Goal: Information Seeking & Learning: Learn about a topic

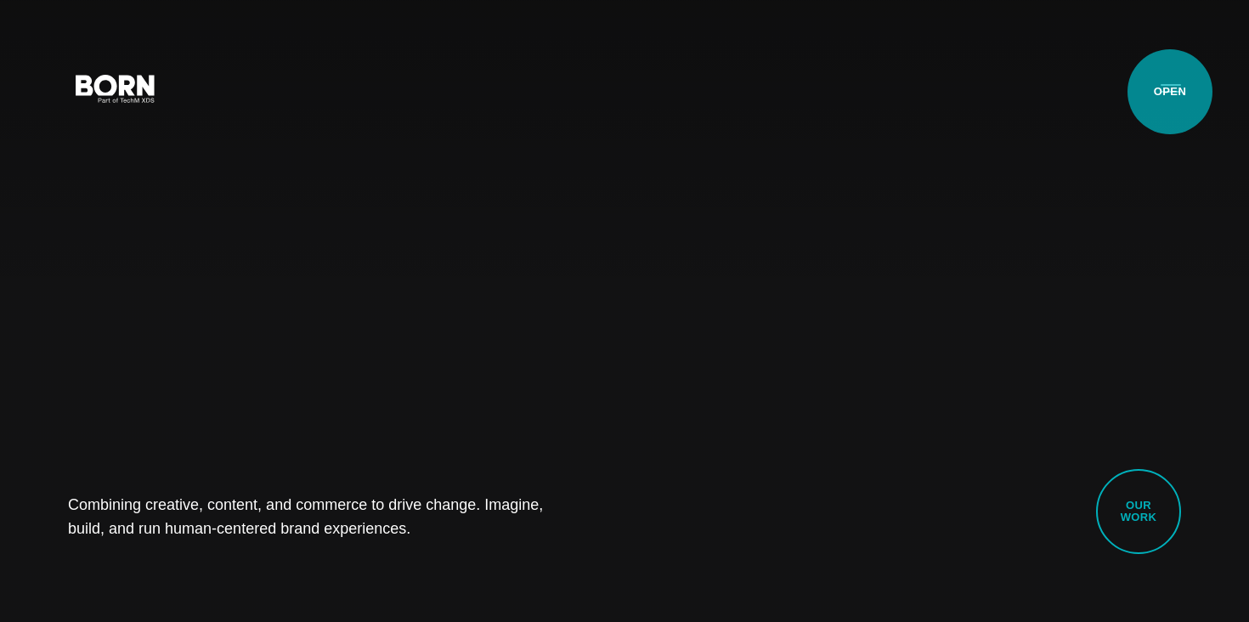
click at [1170, 92] on button "Primary Menu" at bounding box center [1171, 88] width 41 height 36
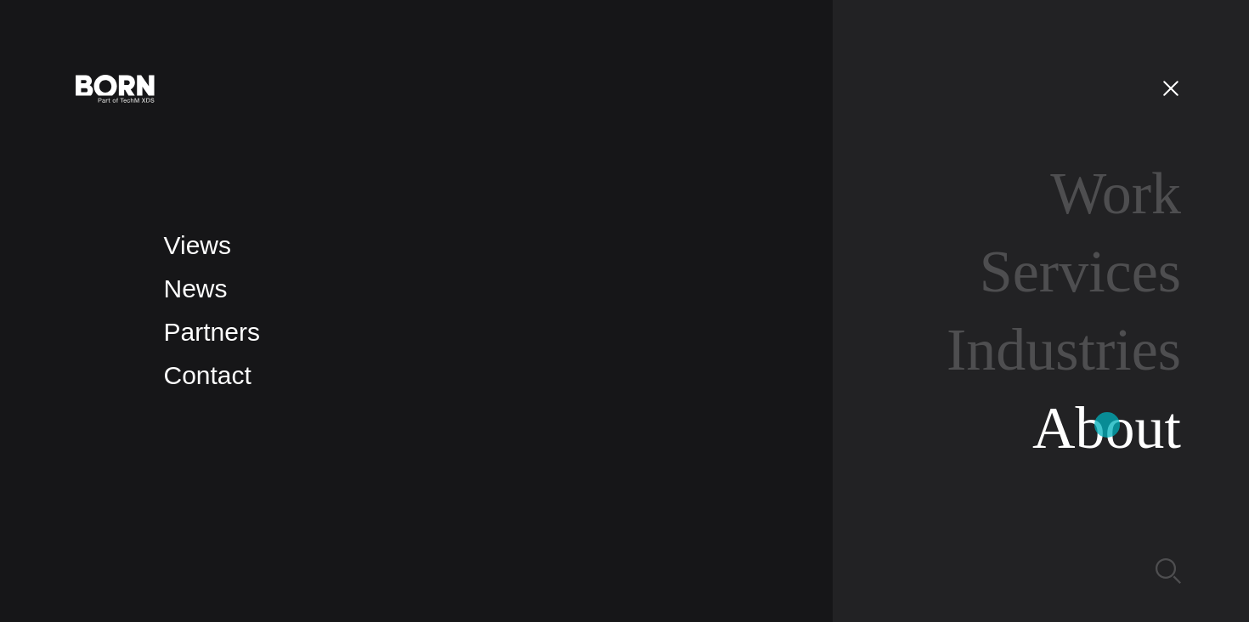
click at [1107, 425] on link "About" at bounding box center [1107, 427] width 149 height 65
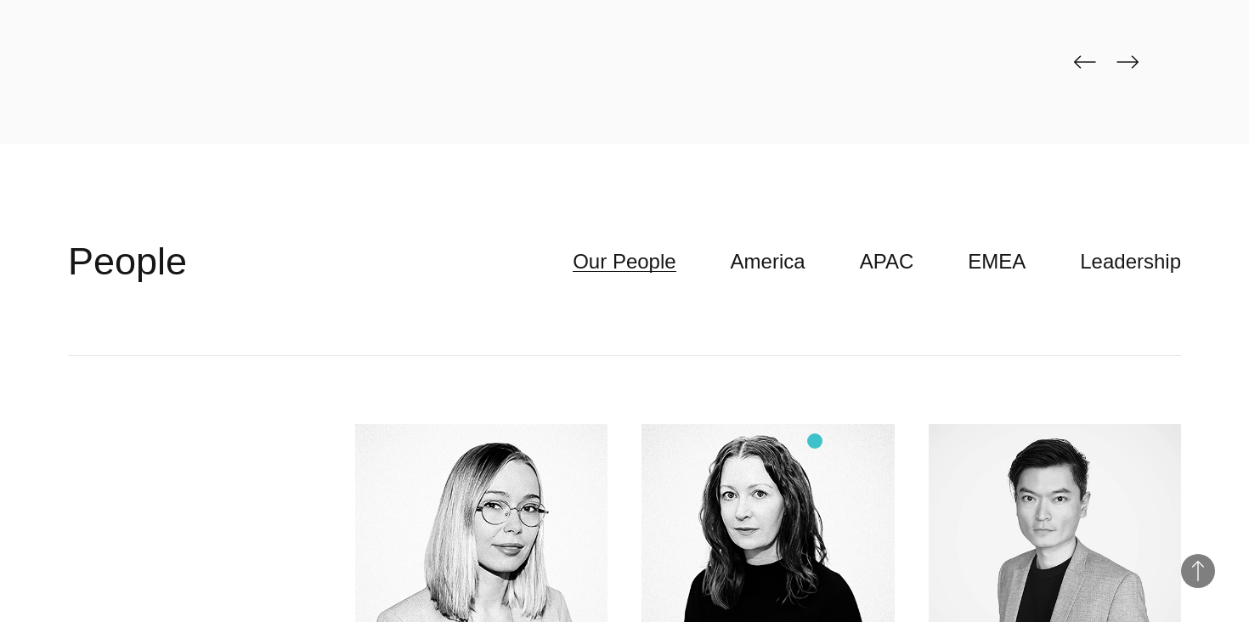
scroll to position [4270, 0]
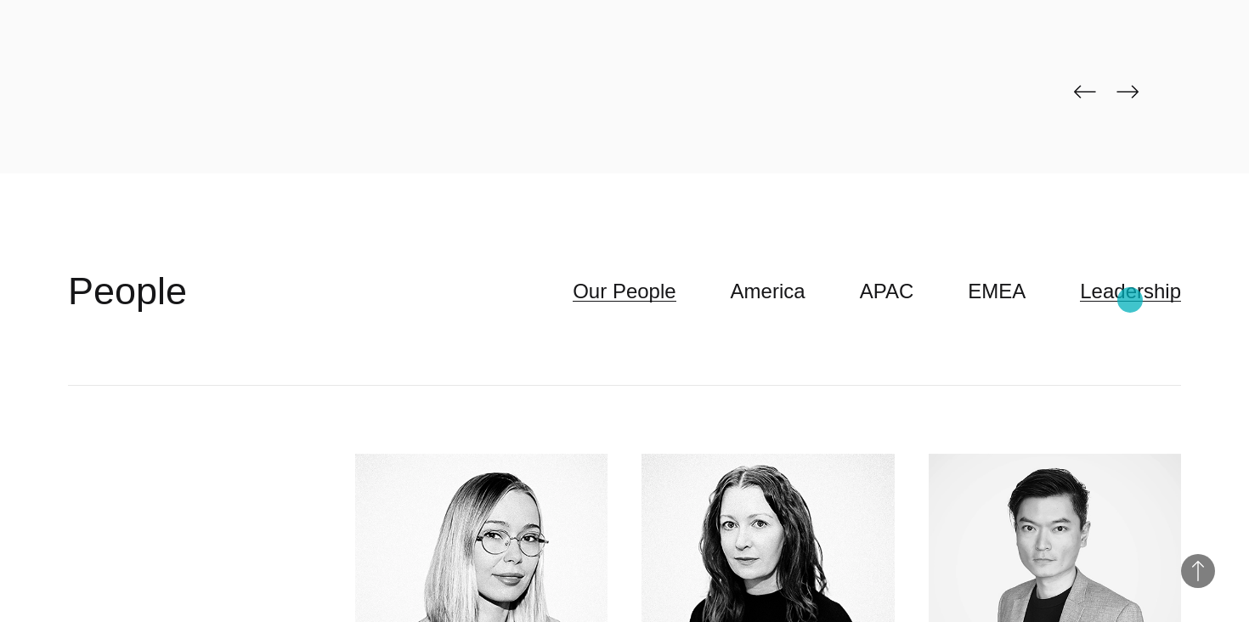
click at [1130, 300] on link "Leadership" at bounding box center [1130, 291] width 101 height 32
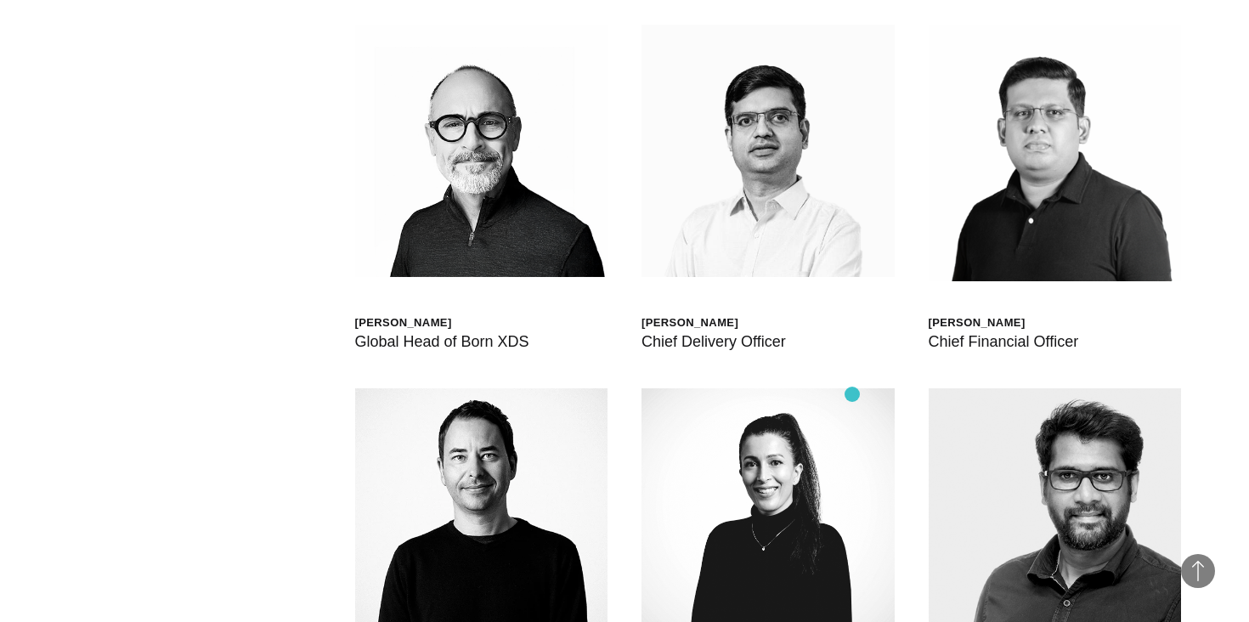
scroll to position [4694, 0]
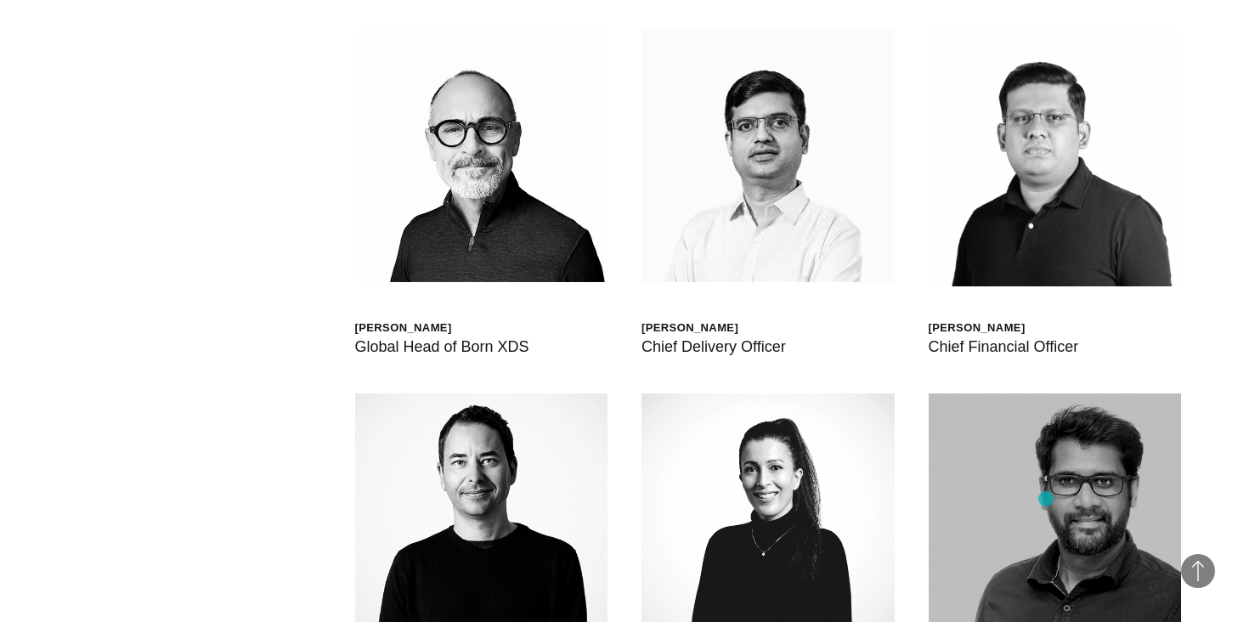
click at [1046, 499] on img at bounding box center [1055, 519] width 253 height 253
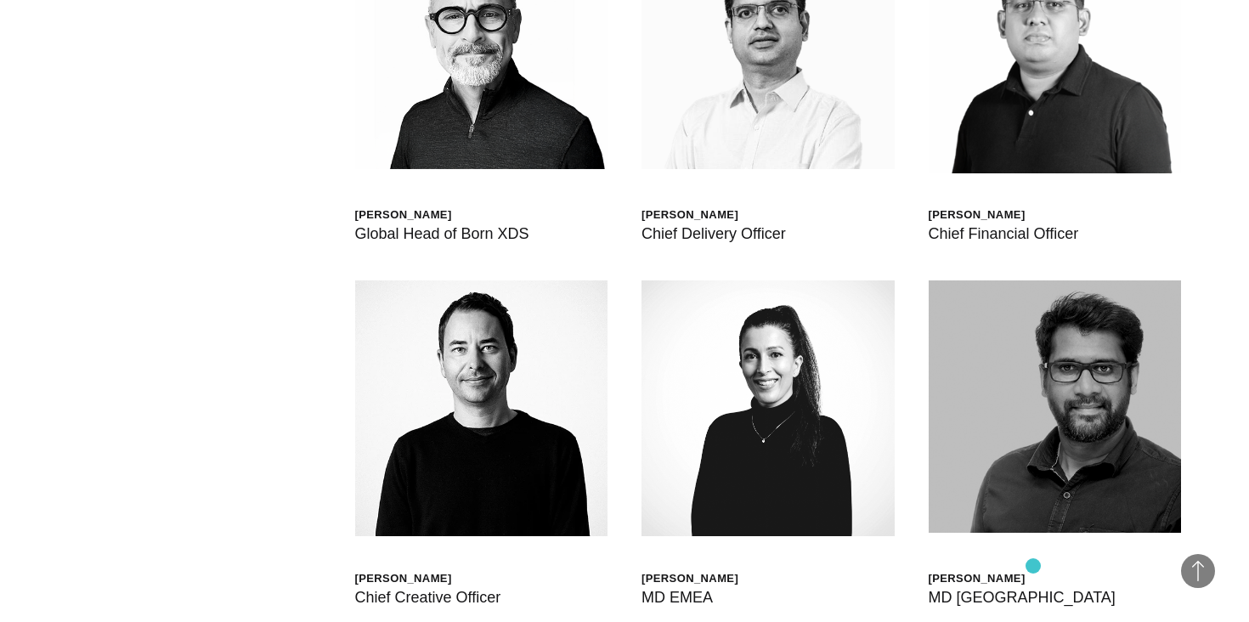
scroll to position [4859, 0]
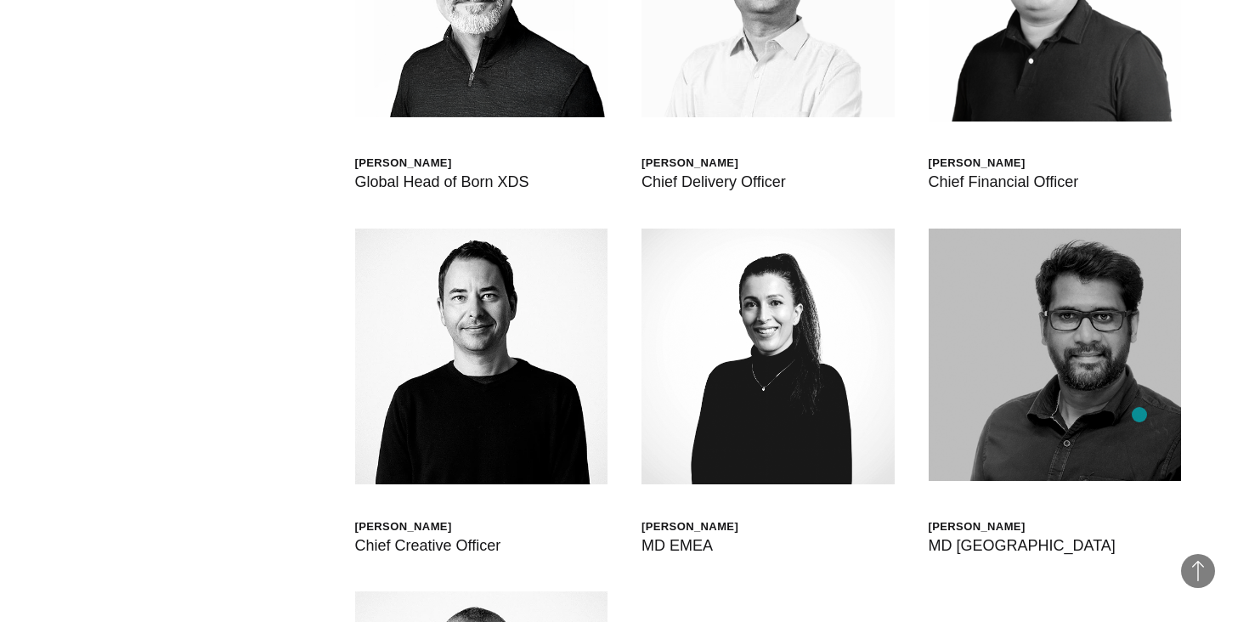
click at [1140, 415] on img at bounding box center [1055, 355] width 253 height 253
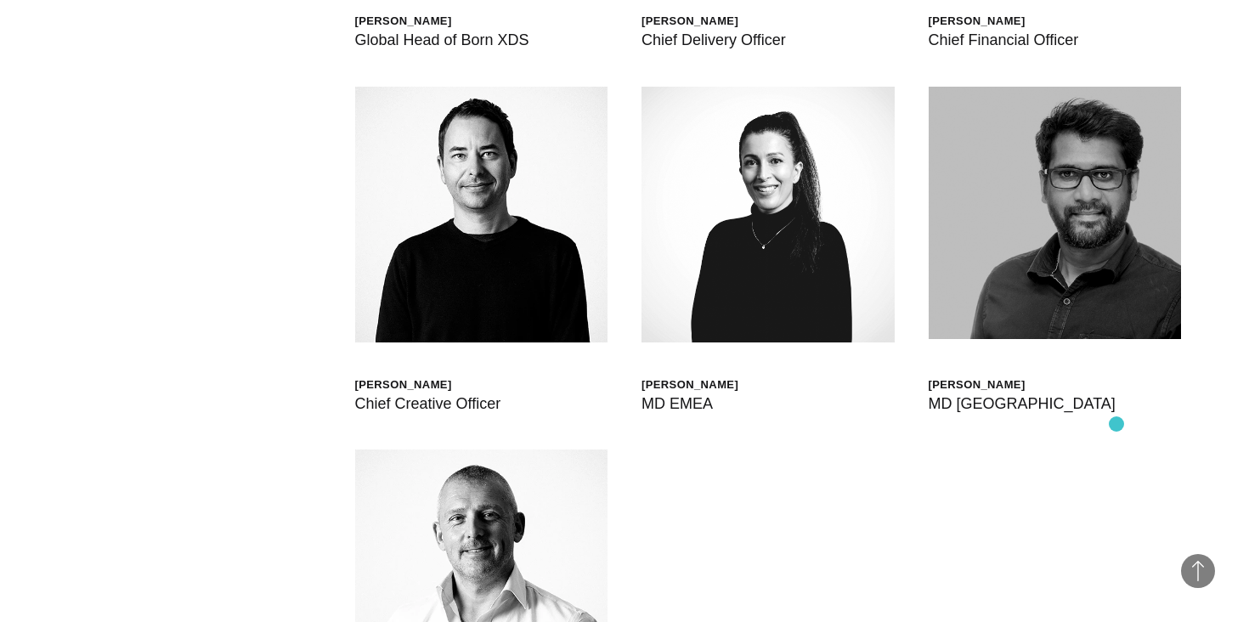
scroll to position [5137, 0]
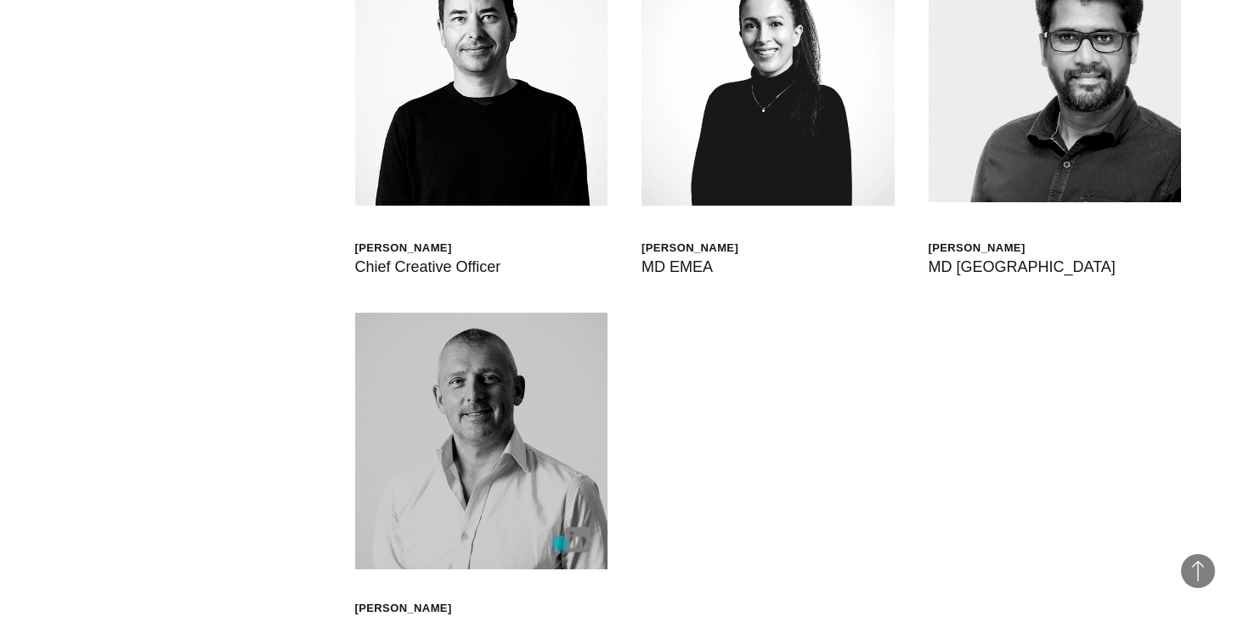
click at [560, 543] on div at bounding box center [583, 543] width 51 height 51
click at [591, 541] on div at bounding box center [583, 543] width 51 height 51
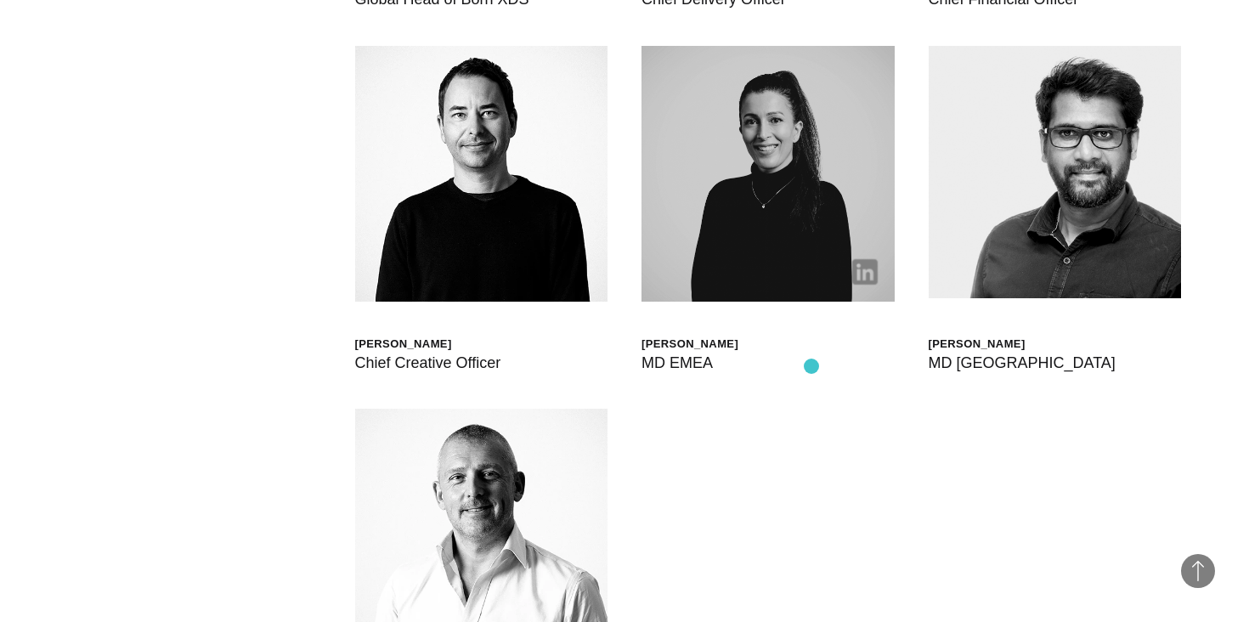
scroll to position [5017, 0]
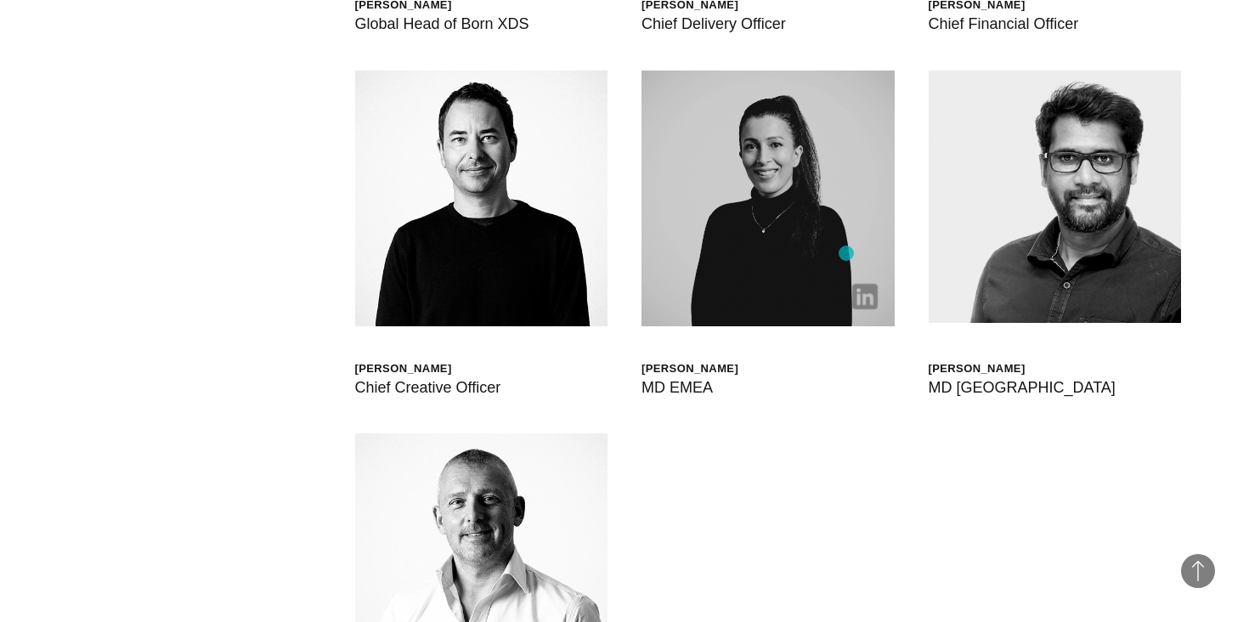
click at [846, 253] on img at bounding box center [768, 199] width 253 height 256
click at [866, 291] on img at bounding box center [864, 296] width 25 height 25
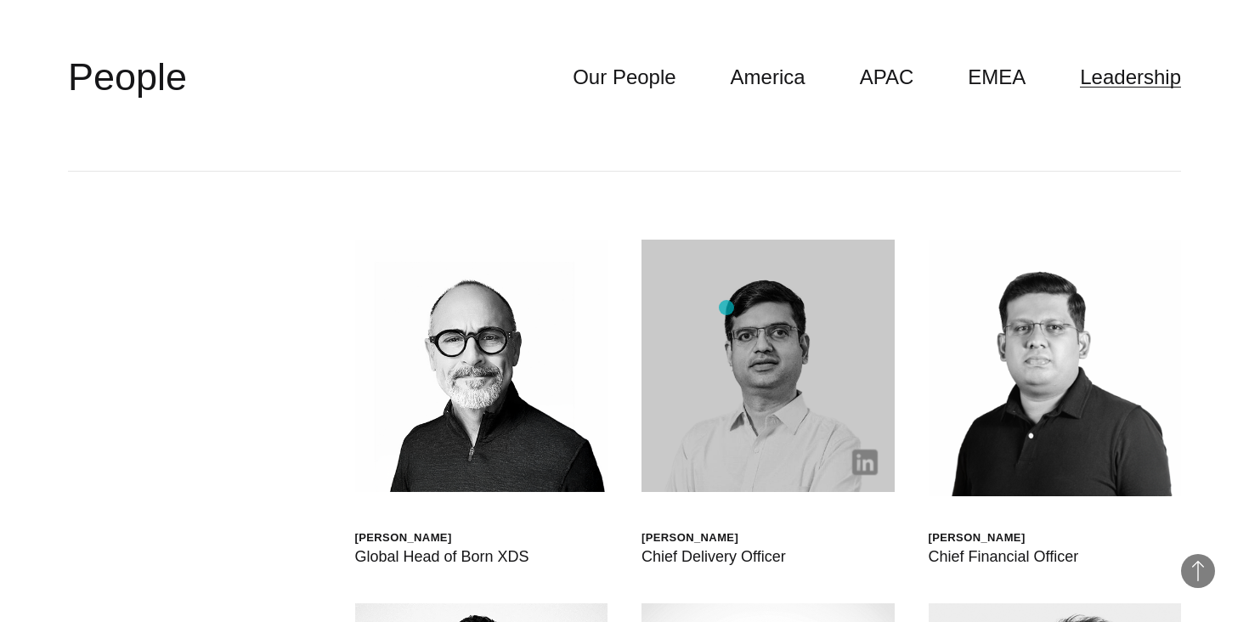
scroll to position [4533, 0]
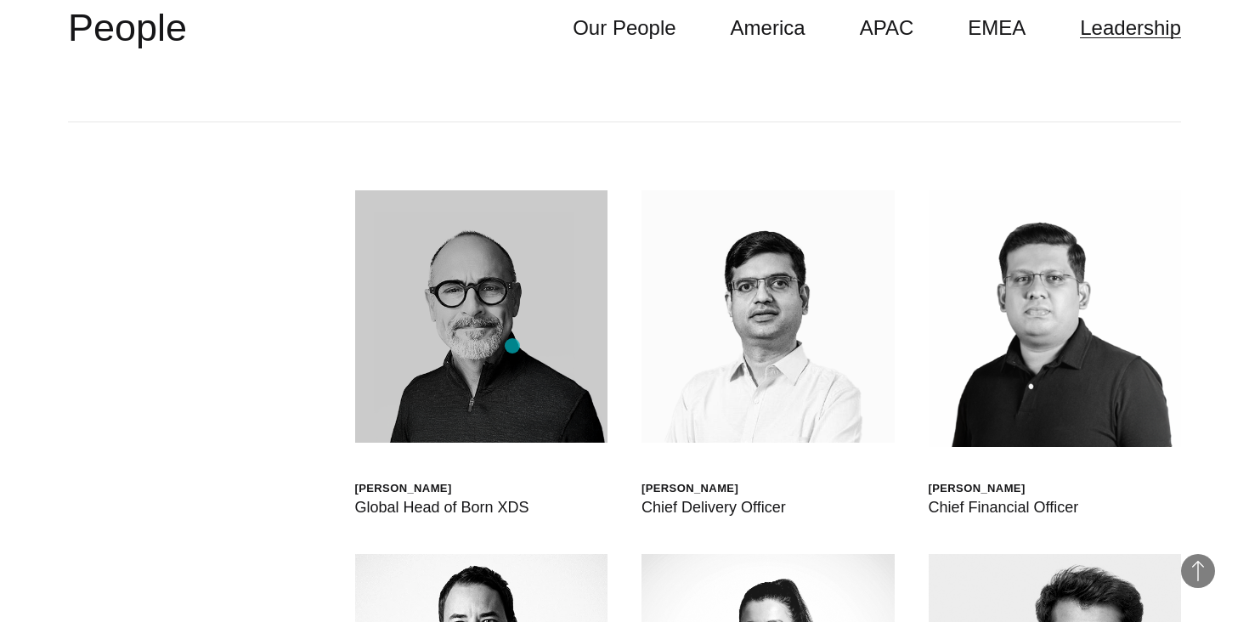
click at [512, 346] on img at bounding box center [481, 316] width 253 height 253
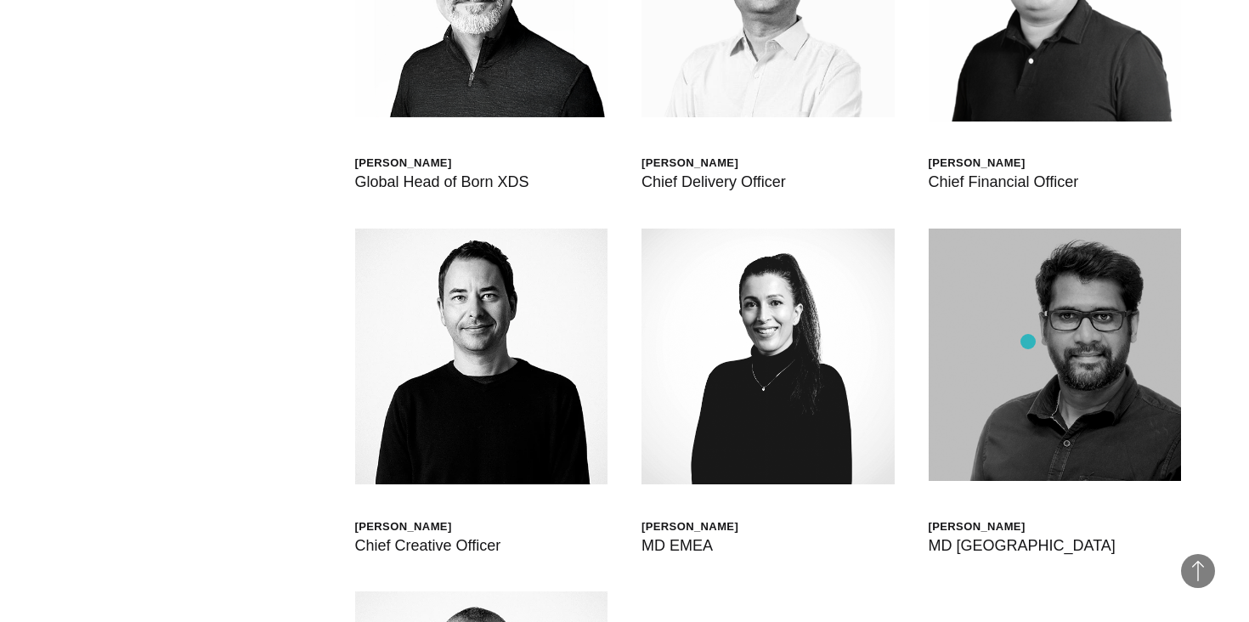
scroll to position [4866, 0]
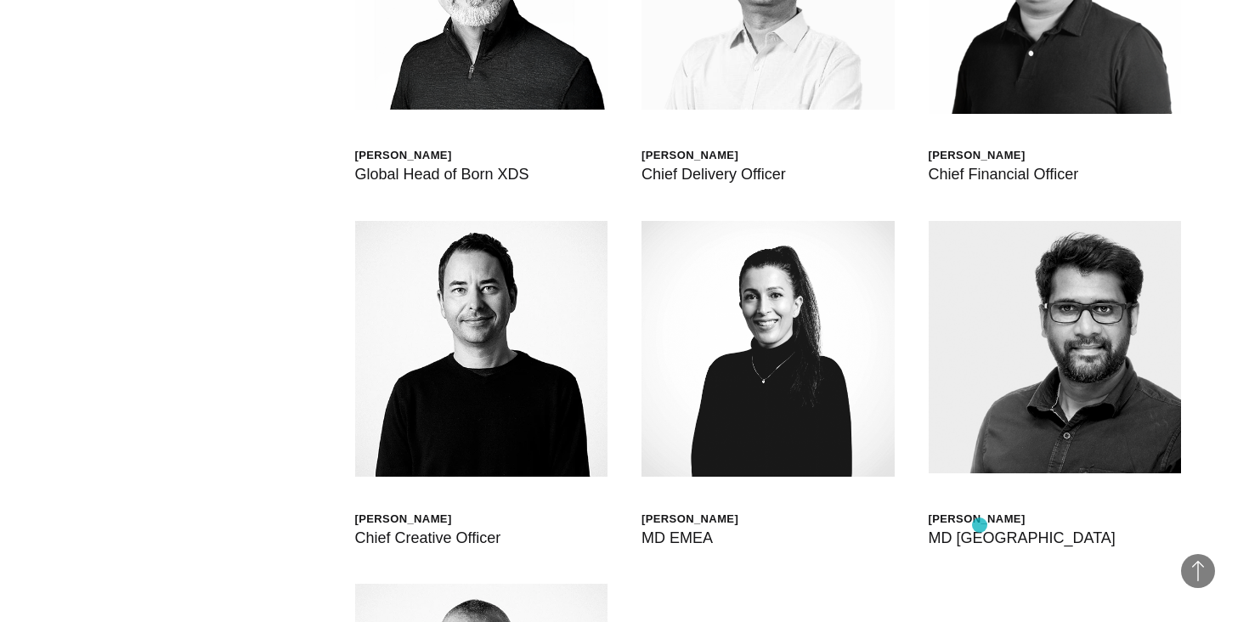
click at [980, 526] on div "MD North America" at bounding box center [1022, 538] width 187 height 24
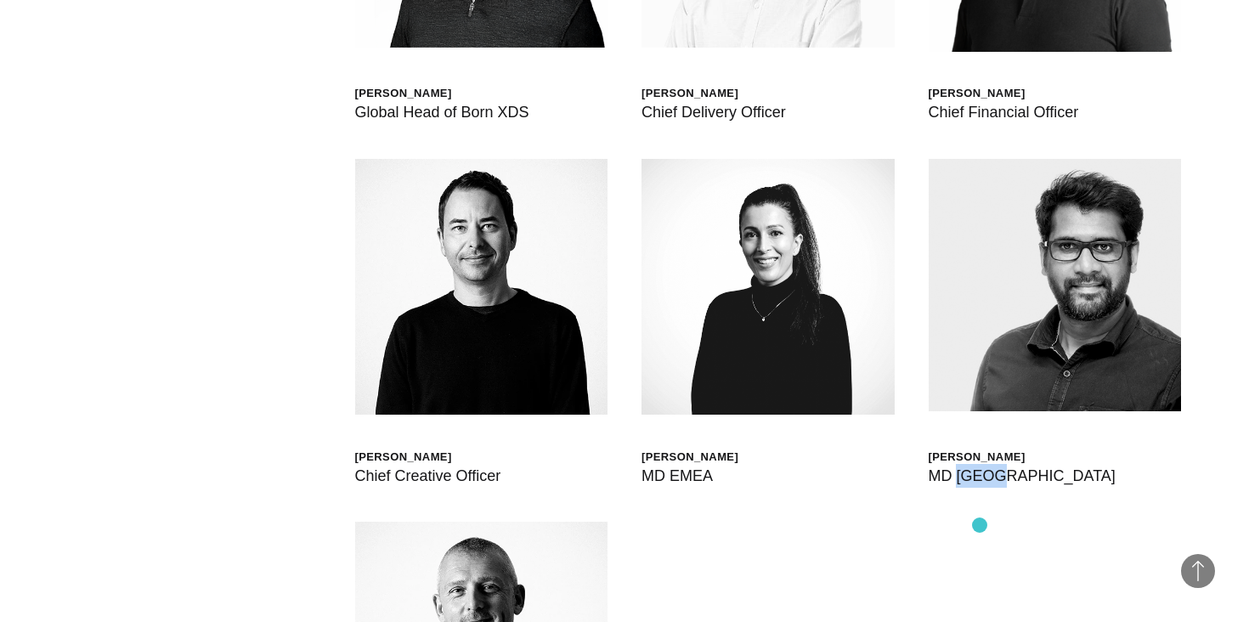
scroll to position [4932, 0]
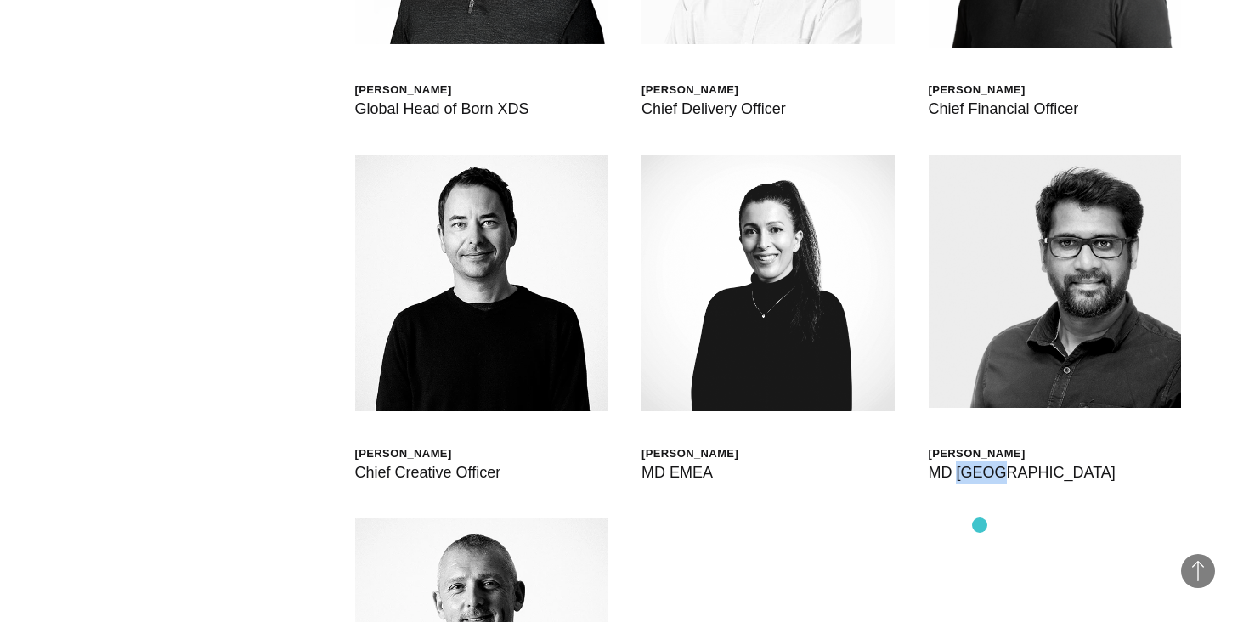
click at [980, 525] on div "Scott Sorokin Global Head of Born XDS Shashank Tamotia Chief Delivery Officer B…" at bounding box center [624, 337] width 1113 height 1226
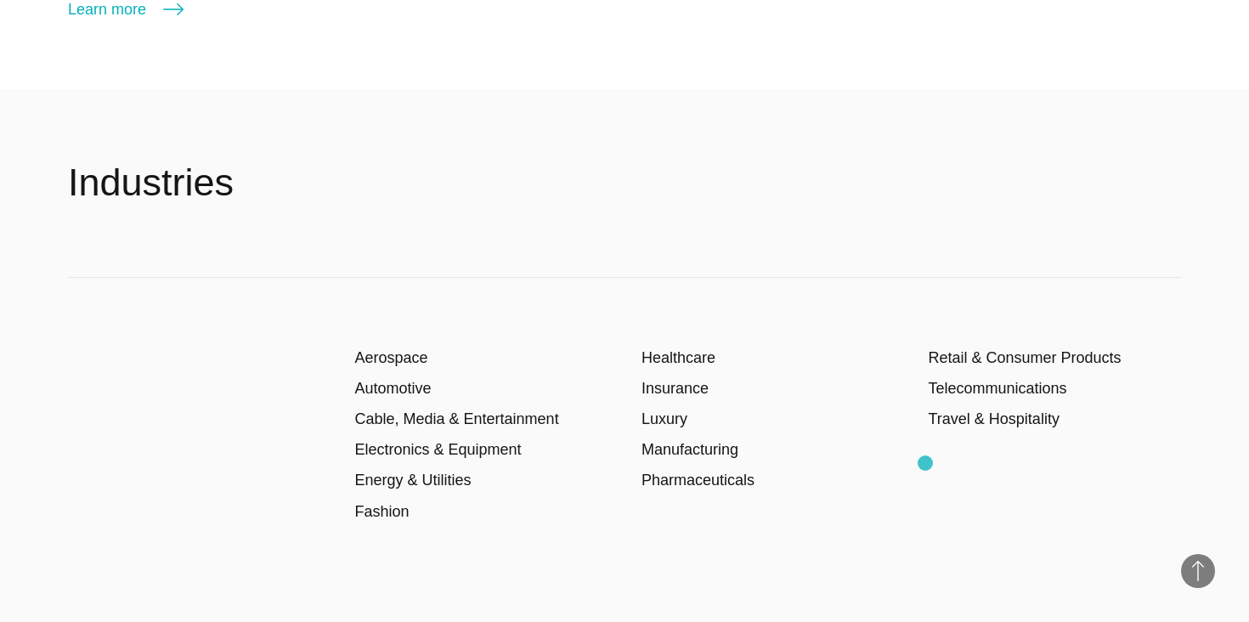
scroll to position [2427, 0]
